Goal: Find contact information: Find contact information

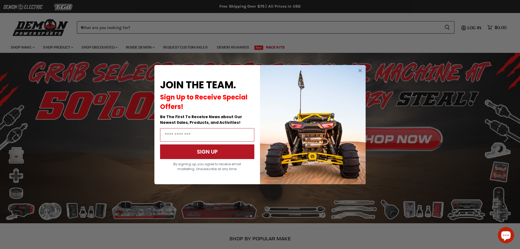
click at [361, 70] on icon "Close dialog" at bounding box center [360, 70] width 3 height 3
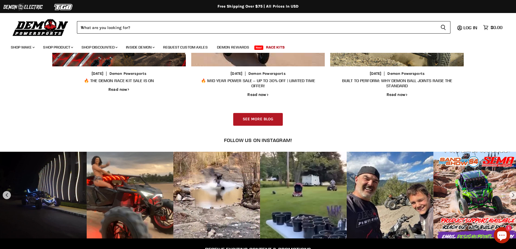
scroll to position [994, 0]
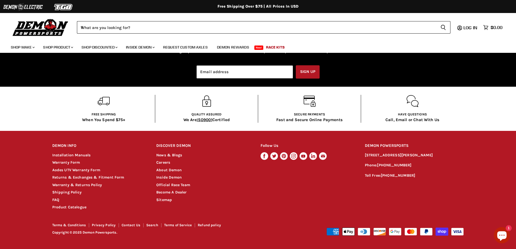
click at [128, 222] on footer "DEMON INFO Chevron down icon Installation Manuals Warranty Form Aodes UTV Warra…" at bounding box center [258, 190] width 516 height 118
click at [131, 225] on link "Contact Us" at bounding box center [131, 225] width 19 height 4
